Goal: Transaction & Acquisition: Subscribe to service/newsletter

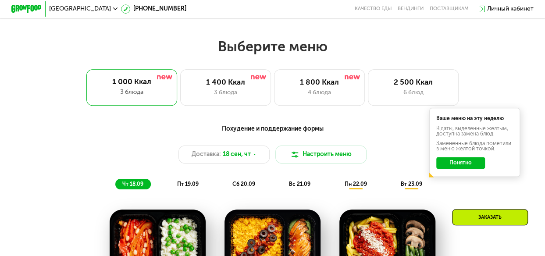
scroll to position [482, 0]
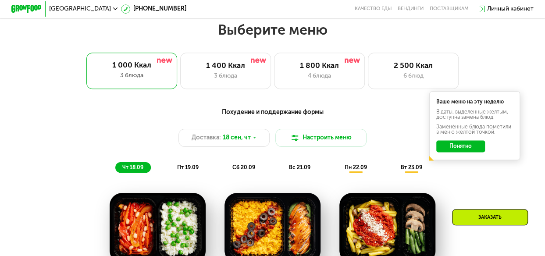
click at [456, 152] on button "Понятно" at bounding box center [461, 146] width 49 height 12
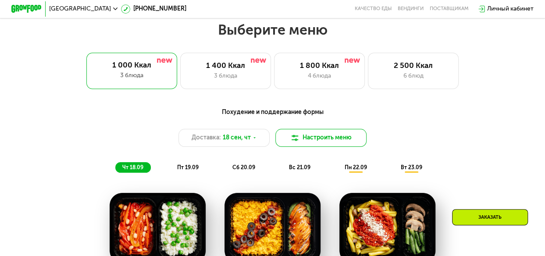
click at [305, 145] on button "Настроить меню" at bounding box center [321, 138] width 91 height 18
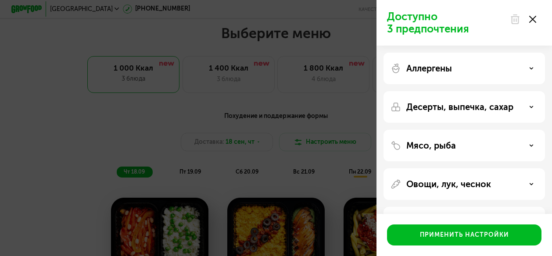
click at [305, 135] on div "Доступно 3 предпочтения Аллергены Десерты, выпечка, сахар Мясо, рыба Овощи, лук…" at bounding box center [276, 128] width 552 height 256
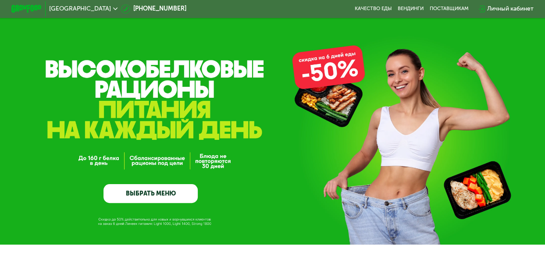
scroll to position [0, 0]
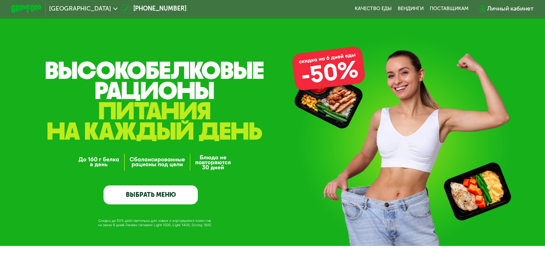
click at [158, 199] on link "ВЫБРАТЬ МЕНЮ" at bounding box center [151, 195] width 94 height 19
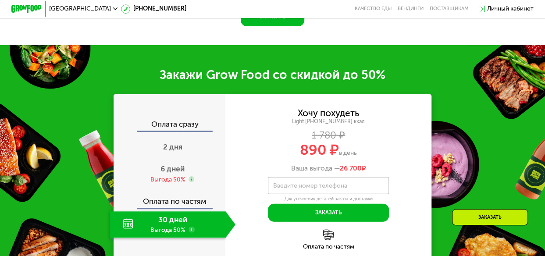
scroll to position [883, 0]
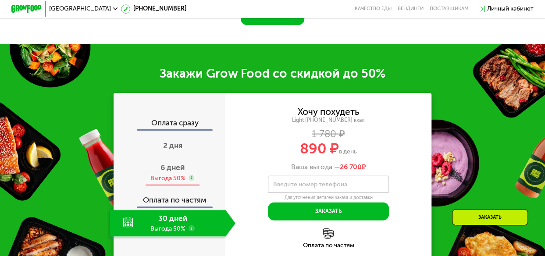
click at [166, 169] on span "6 дней" at bounding box center [173, 167] width 24 height 9
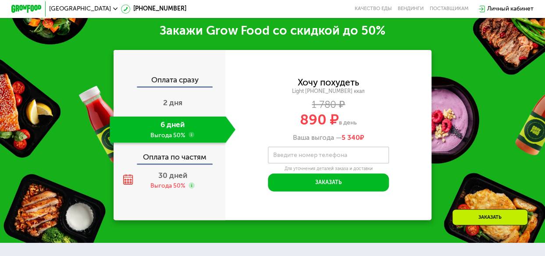
scroll to position [927, 0]
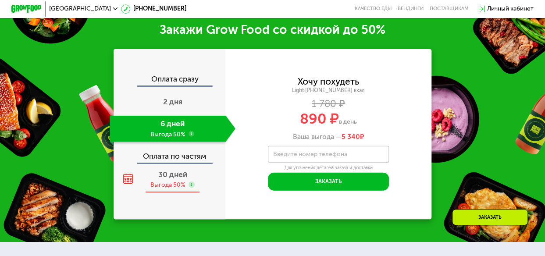
click at [176, 179] on span "30 дней" at bounding box center [172, 174] width 29 height 9
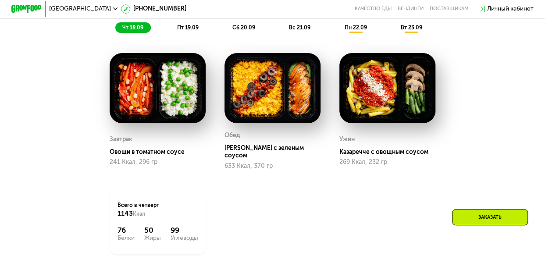
scroll to position [620, 0]
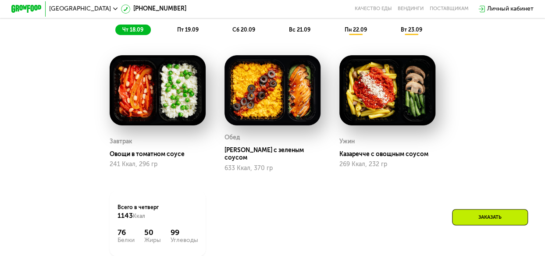
click at [189, 32] on span "пт 19.09" at bounding box center [187, 30] width 21 height 6
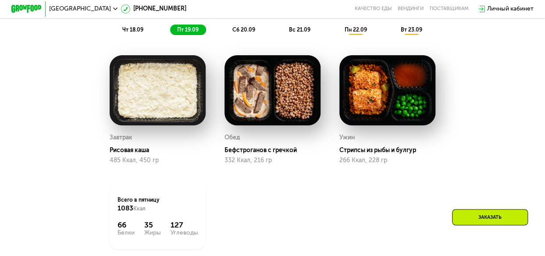
click at [254, 32] on span "сб 20.09" at bounding box center [244, 30] width 23 height 6
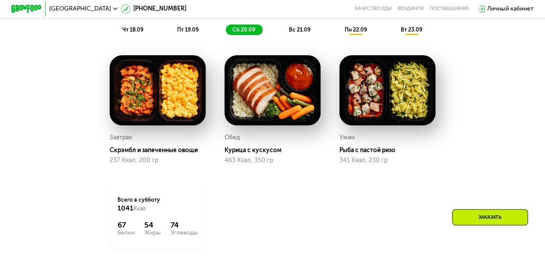
click at [302, 31] on span "вс 21.09" at bounding box center [299, 30] width 21 height 6
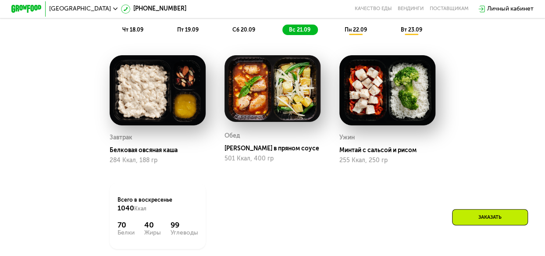
click at [350, 33] on span "пн 22.09" at bounding box center [355, 30] width 22 height 6
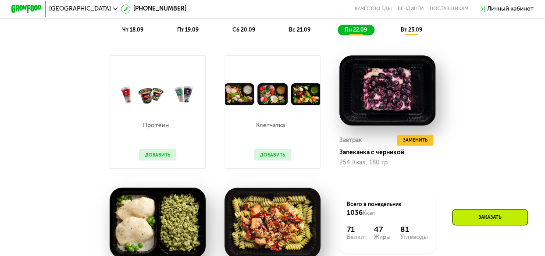
click at [138, 35] on div "чт 18.09" at bounding box center [133, 30] width 36 height 11
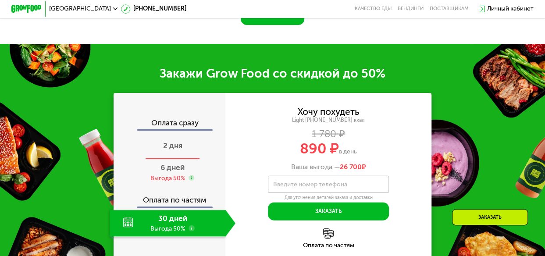
click at [168, 147] on span "2 дня" at bounding box center [172, 145] width 19 height 9
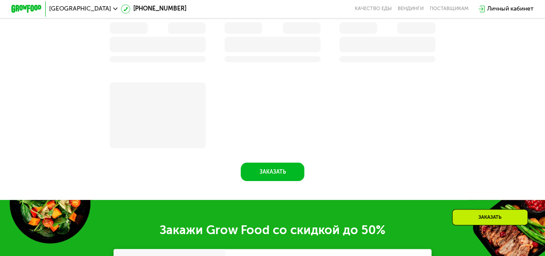
scroll to position [1048, 0]
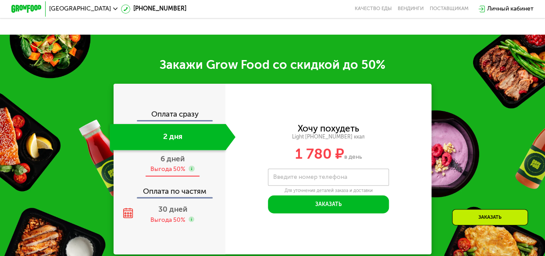
click at [171, 163] on span "6 дней" at bounding box center [173, 158] width 24 height 9
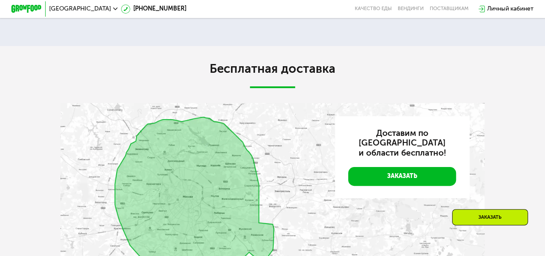
scroll to position [1673, 0]
